Goal: Browse casually: Explore the website without a specific task or goal

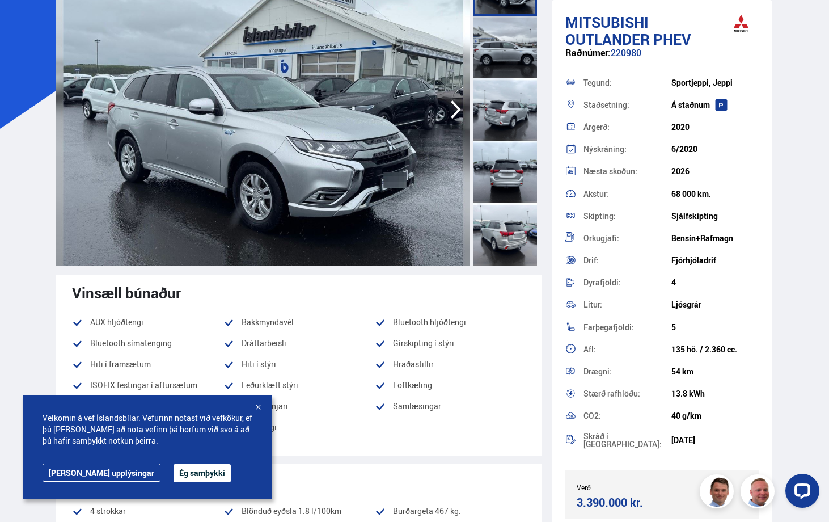
click at [259, 402] on div "Velkomin á vef Íslandsbílar. Vefurinn notast við vefkökur, ef þú [PERSON_NAME] …" at bounding box center [148, 447] width 250 height 104
click at [259, 402] on div at bounding box center [257, 407] width 11 height 11
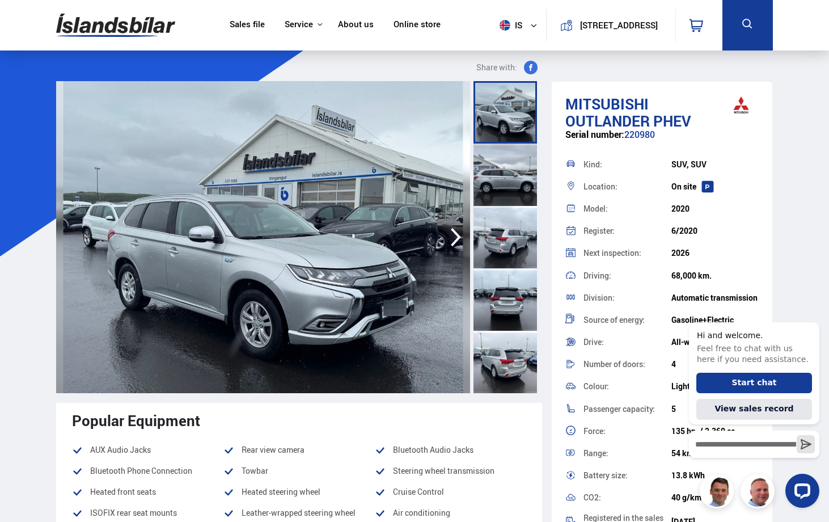
click at [458, 231] on icon "button" at bounding box center [456, 236] width 23 height 27
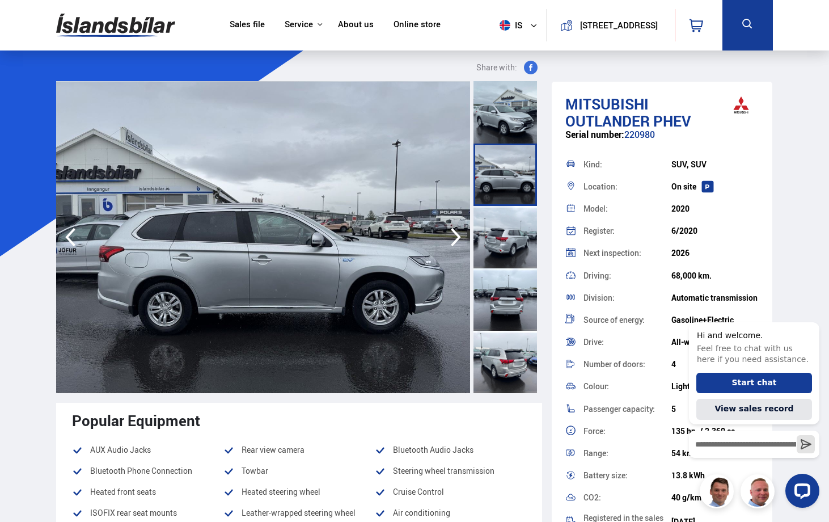
click at [458, 231] on icon "button" at bounding box center [456, 236] width 23 height 27
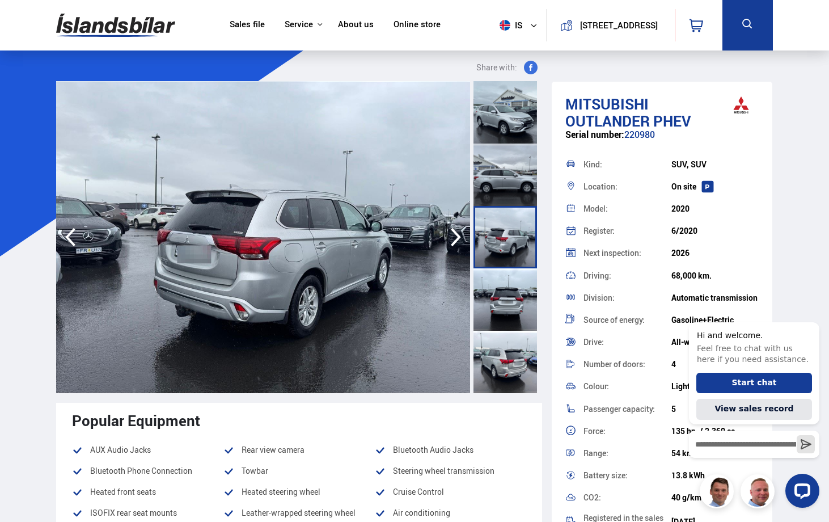
click at [458, 231] on icon "button" at bounding box center [456, 236] width 23 height 27
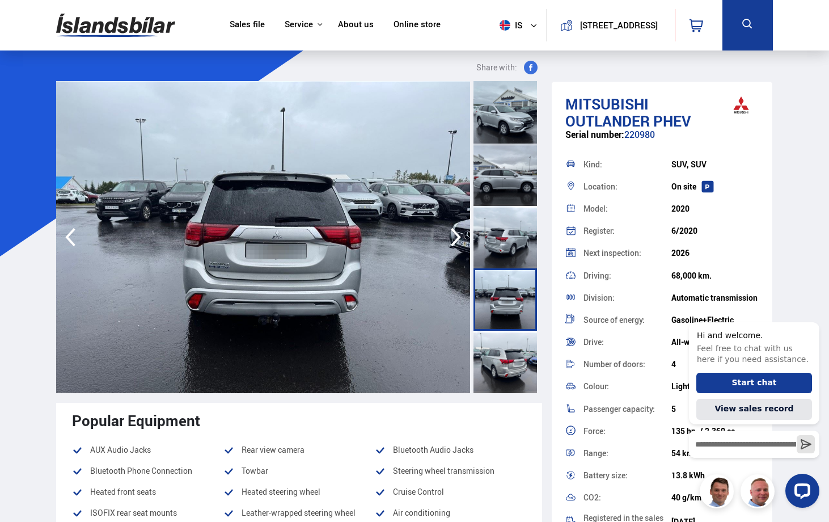
click at [458, 231] on icon "button" at bounding box center [456, 236] width 23 height 27
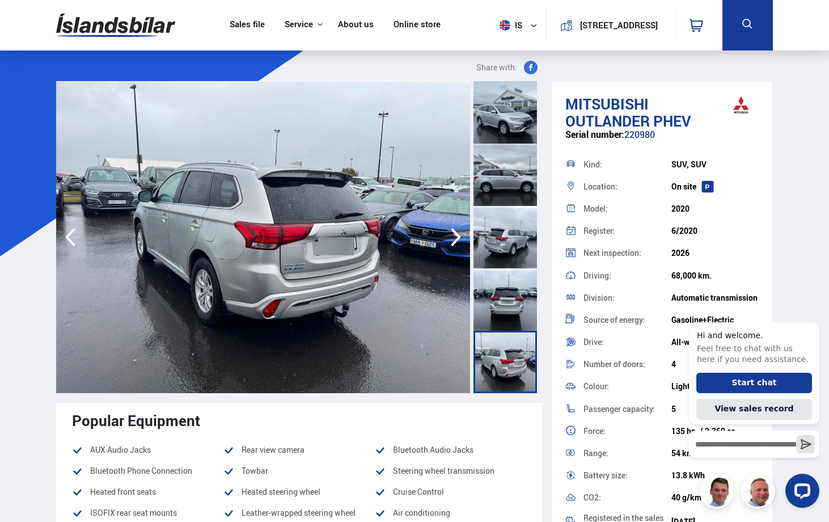
click at [458, 231] on icon "button" at bounding box center [456, 236] width 23 height 27
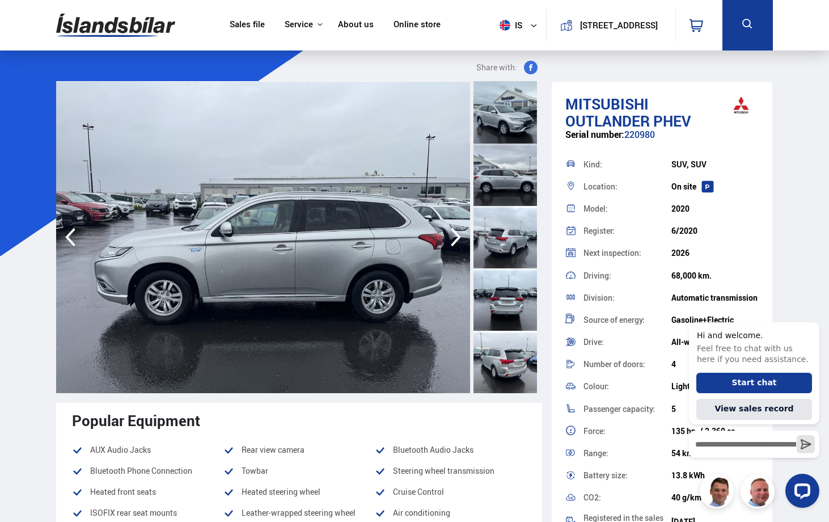
click at [458, 231] on icon "button" at bounding box center [456, 236] width 23 height 27
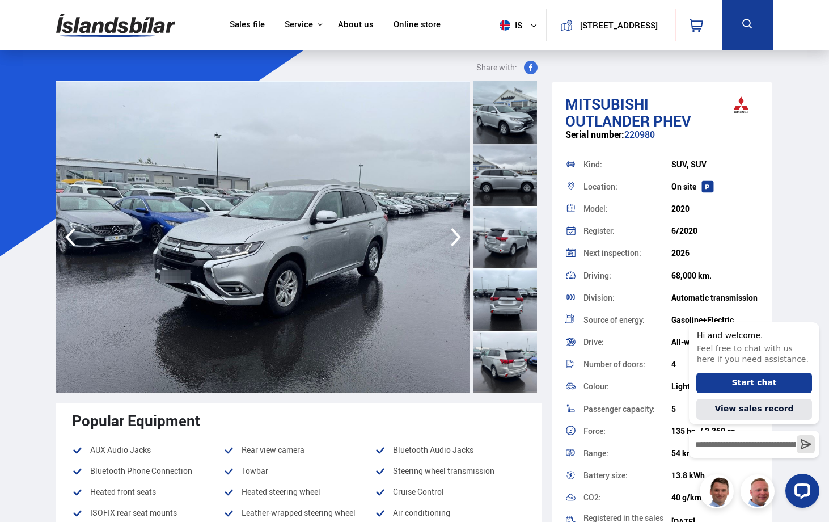
click at [458, 231] on icon "button" at bounding box center [456, 236] width 23 height 27
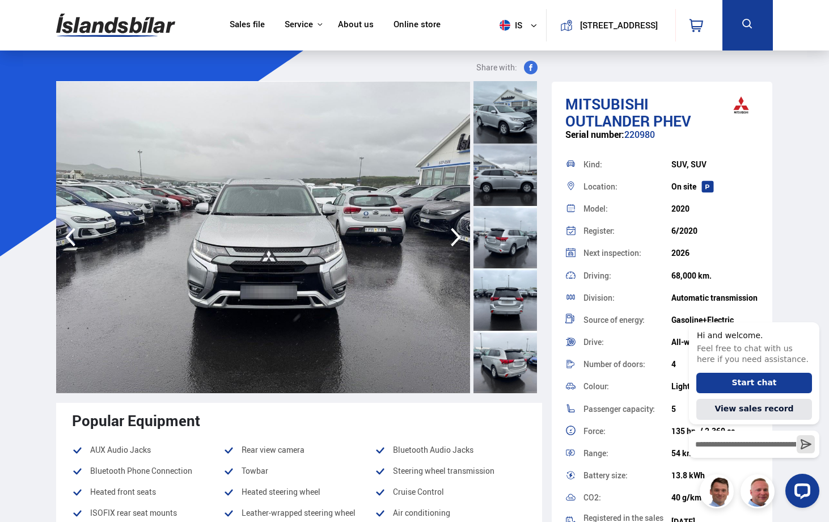
click at [458, 231] on icon "button" at bounding box center [456, 236] width 23 height 27
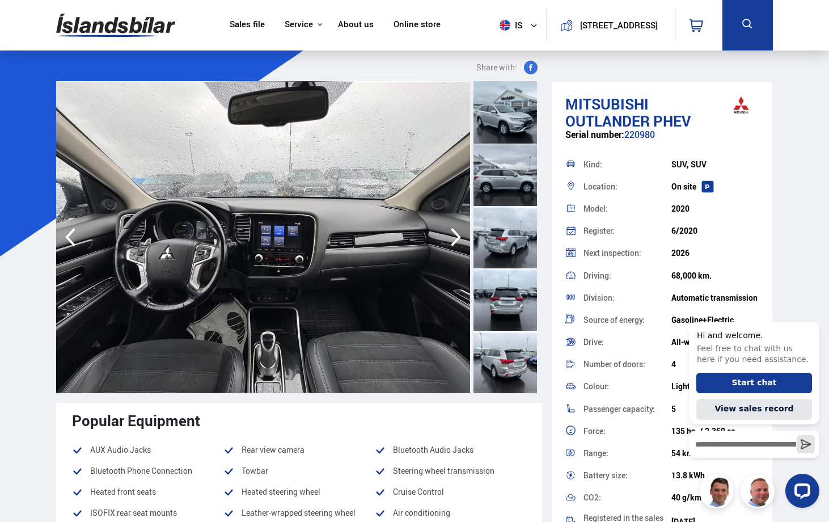
click at [458, 231] on icon "button" at bounding box center [456, 236] width 23 height 27
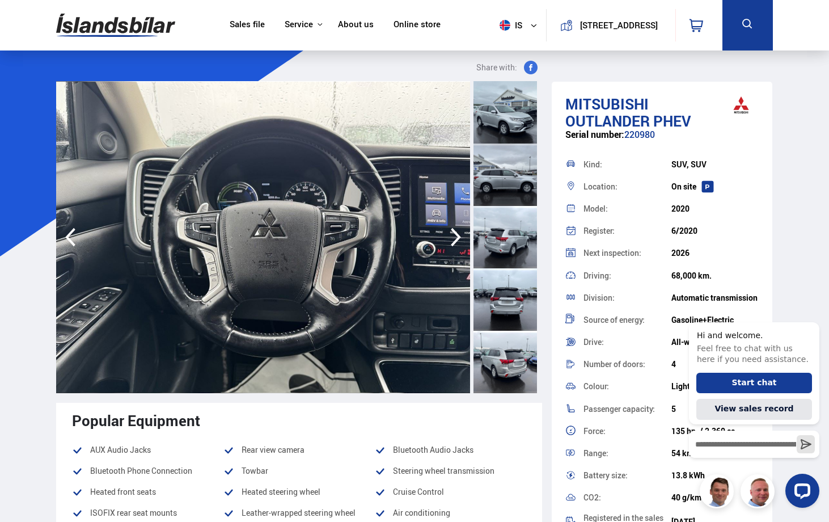
click at [458, 231] on icon "button" at bounding box center [456, 236] width 23 height 27
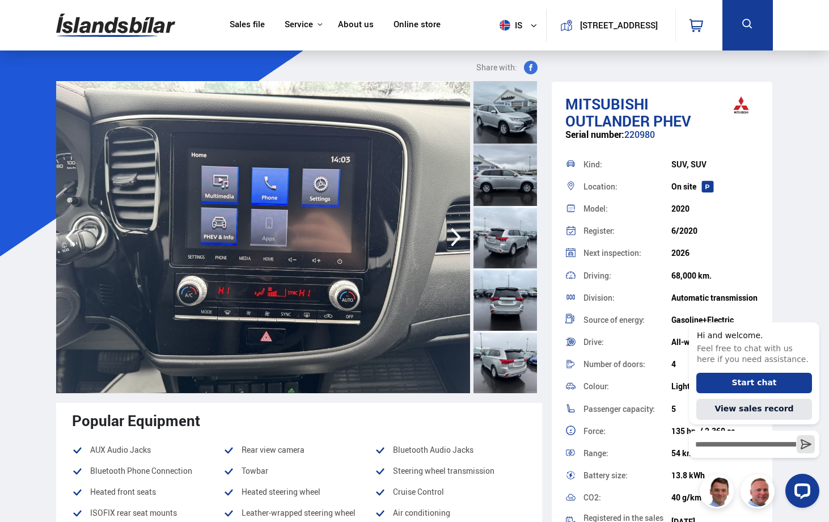
click at [458, 231] on icon "button" at bounding box center [456, 236] width 23 height 27
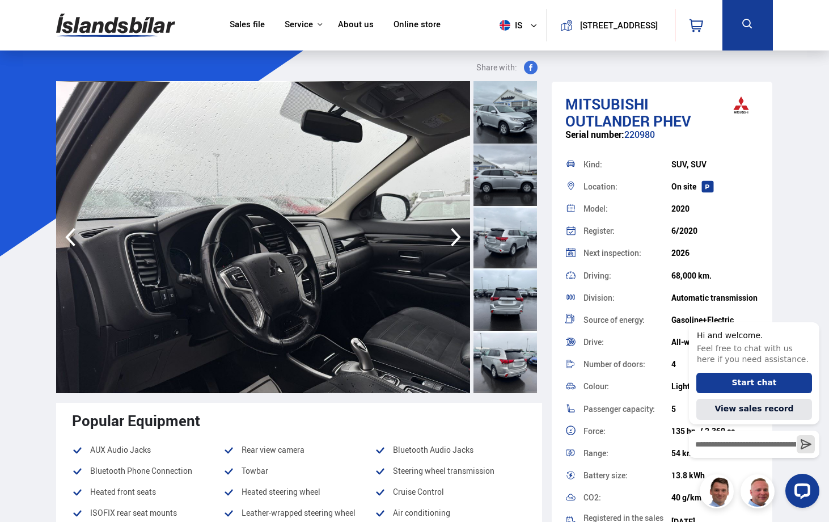
click at [458, 231] on icon "button" at bounding box center [456, 236] width 23 height 27
